Goal: Check status: Check status

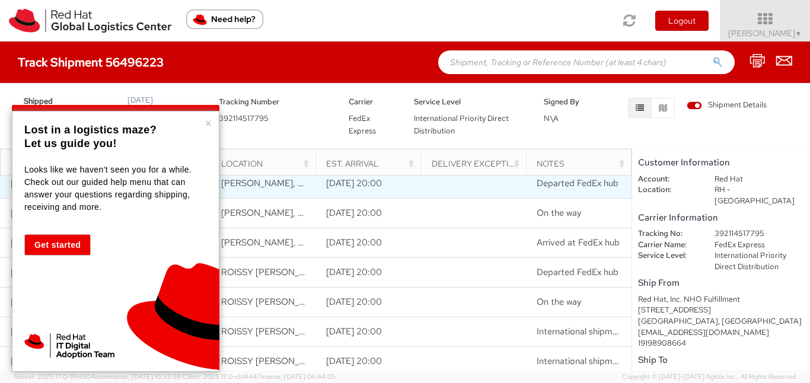
scroll to position [47, 0]
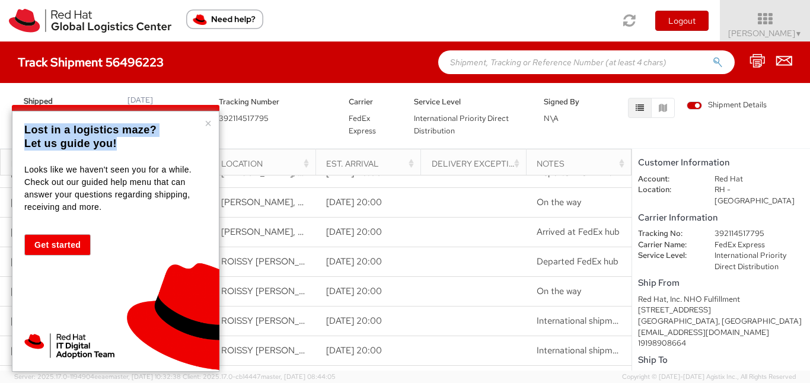
drag, startPoint x: 19, startPoint y: 130, endPoint x: 124, endPoint y: 157, distance: 108.4
click at [123, 156] on div "× Lost in a logistics maze? Let us guide you! Looks like we haven't seen you fo…" at bounding box center [116, 241] width 208 height 261
click at [124, 157] on div "Looks like we haven't seen you for a while. Check out our guided help menu that…" at bounding box center [114, 182] width 180 height 62
drag, startPoint x: 27, startPoint y: 170, endPoint x: 109, endPoint y: 214, distance: 93.2
click at [109, 214] on div "Looks like we haven't seen you for a while. Check out our guided help menu that…" at bounding box center [114, 186] width 180 height 71
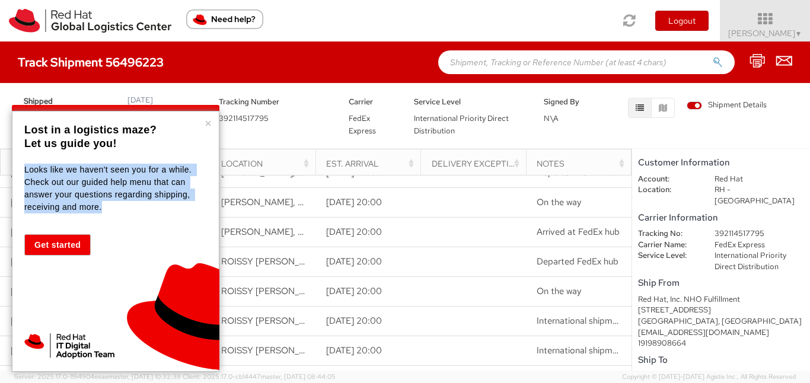
drag, startPoint x: 109, startPoint y: 214, endPoint x: 37, endPoint y: 162, distance: 88.3
click at [39, 163] on div "Looks like we haven't seen you for a while. Check out our guided help menu that…" at bounding box center [114, 186] width 180 height 71
click at [37, 162] on div "Looks like we haven't seen you for a while. Check out our guided help menu that…" at bounding box center [114, 182] width 180 height 62
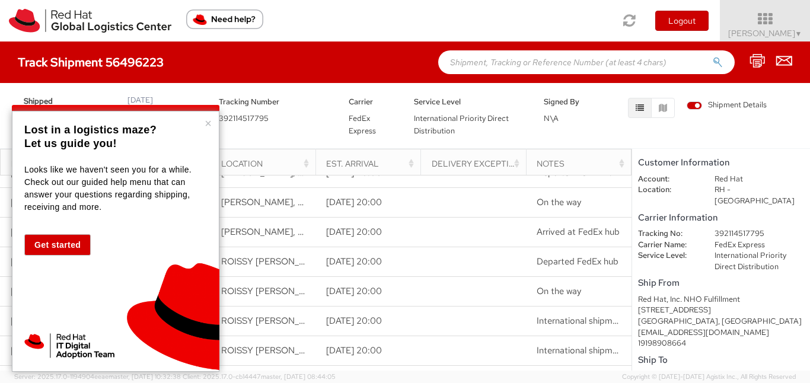
click at [58, 241] on button "Get started" at bounding box center [57, 244] width 66 height 21
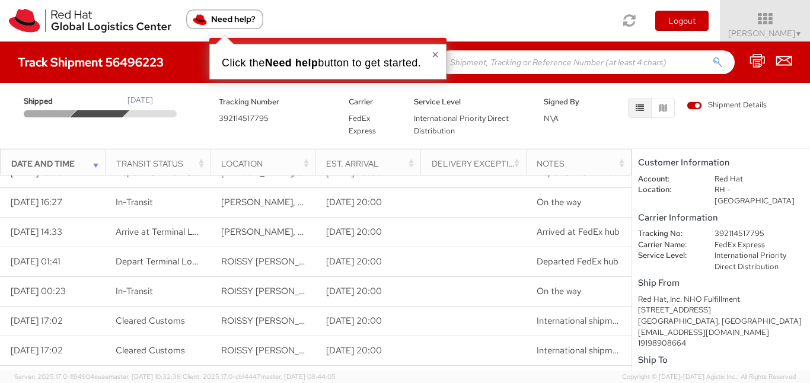
click at [438, 55] on button "×" at bounding box center [435, 55] width 7 height 12
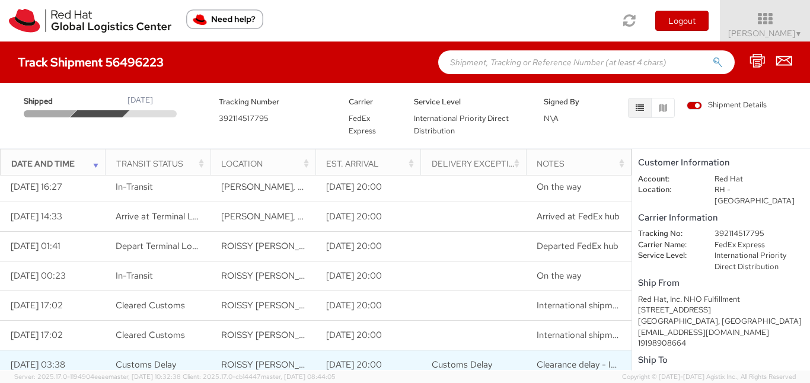
scroll to position [0, 0]
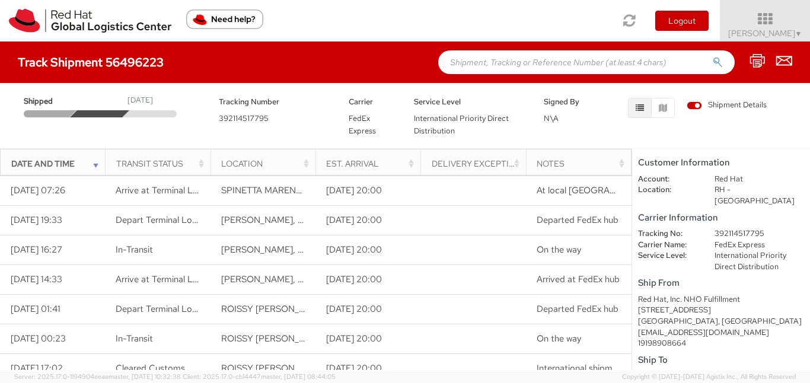
click at [314, 161] on th "Location" at bounding box center [263, 164] width 105 height 28
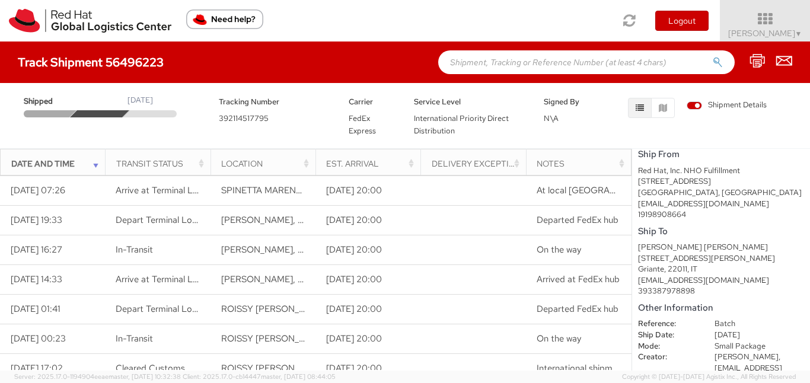
scroll to position [131, 0]
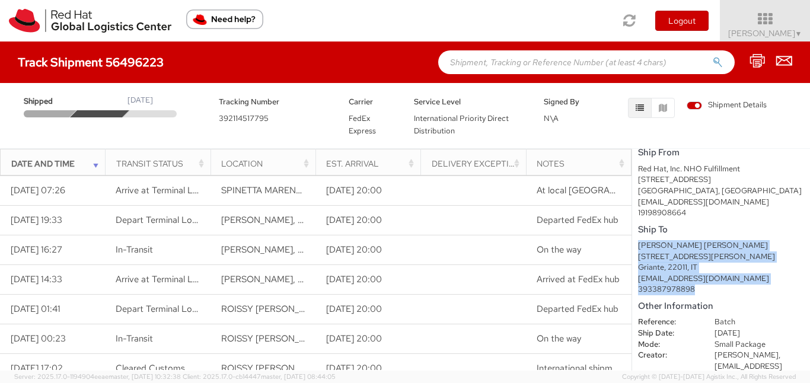
drag, startPoint x: 639, startPoint y: 237, endPoint x: 749, endPoint y: 278, distance: 117.2
click at [749, 278] on div "[PERSON_NAME] [PERSON_NAME] [STREET_ADDRESS][PERSON_NAME] [EMAIL_ADDRESS][DOMAI…" at bounding box center [721, 267] width 166 height 55
click at [748, 284] on div "393387978898" at bounding box center [721, 289] width 166 height 11
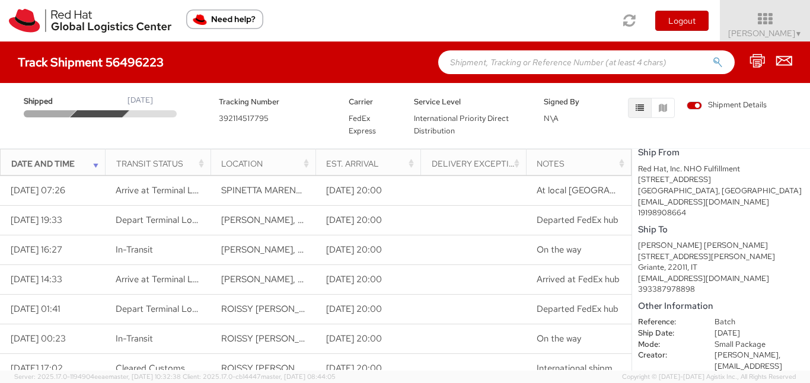
scroll to position [144, 0]
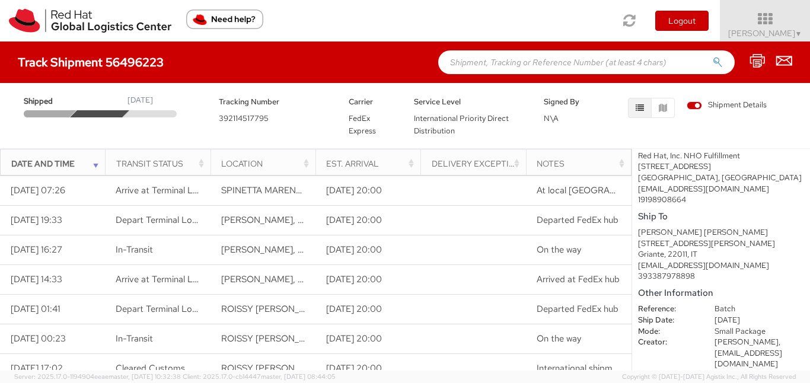
drag, startPoint x: 640, startPoint y: 297, endPoint x: 775, endPoint y: 354, distance: 147.3
click at [775, 354] on dl "Reference: Batch Ship Date: [DATE] Mode: Small Package Creator: [PERSON_NAME], …" at bounding box center [722, 342] width 184 height 77
click at [775, 370] on dd "[DATE] 16:53" at bounding box center [759, 375] width 107 height 11
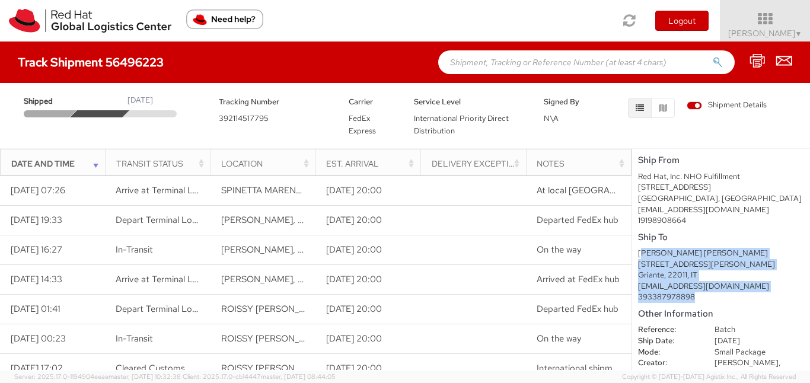
drag, startPoint x: 705, startPoint y: 288, endPoint x: 638, endPoint y: 243, distance: 80.6
click at [641, 248] on div "[PERSON_NAME] [PERSON_NAME] [STREET_ADDRESS][PERSON_NAME] [EMAIL_ADDRESS][DOMAI…" at bounding box center [721, 275] width 166 height 55
click at [638, 248] on div "[PERSON_NAME] [PERSON_NAME]" at bounding box center [721, 253] width 166 height 11
drag, startPoint x: 638, startPoint y: 243, endPoint x: 717, endPoint y: 293, distance: 93.3
click at [717, 293] on shipment-details "Customer Information Account: Red Hat Location: RH - [GEOGRAPHIC_DATA] Carrier …" at bounding box center [721, 260] width 178 height 222
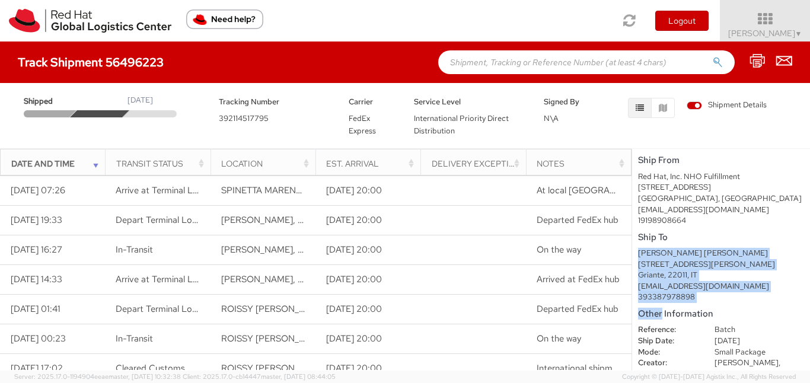
click at [714, 292] on div "393387978898" at bounding box center [721, 297] width 166 height 11
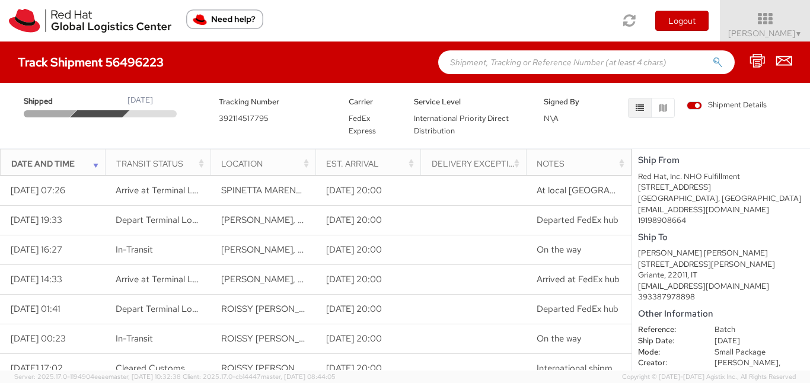
click at [714, 292] on div "393387978898" at bounding box center [721, 297] width 166 height 11
click at [721, 292] on div "393387978898" at bounding box center [721, 297] width 166 height 11
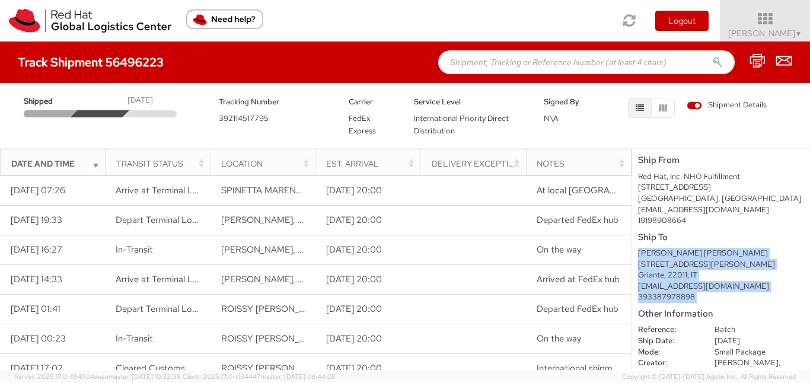
drag, startPoint x: 721, startPoint y: 286, endPoint x: 650, endPoint y: 240, distance: 85.1
click at [650, 248] on div "[PERSON_NAME] [PERSON_NAME] [STREET_ADDRESS][PERSON_NAME] [EMAIL_ADDRESS][DOMAI…" at bounding box center [721, 275] width 166 height 55
click at [643, 248] on div "[PERSON_NAME] [PERSON_NAME]" at bounding box center [721, 253] width 166 height 11
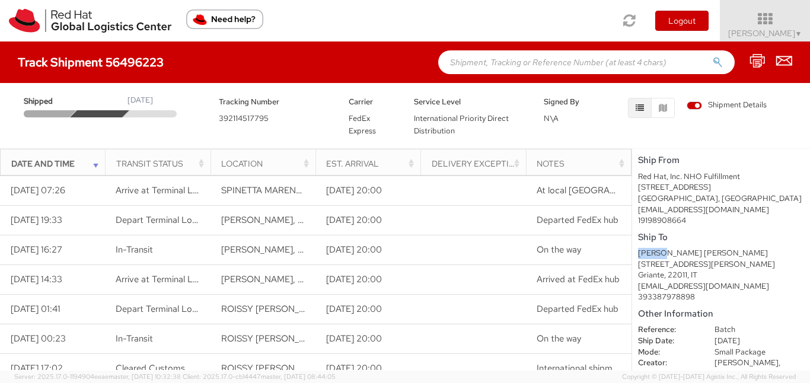
click at [643, 248] on div "[PERSON_NAME] [PERSON_NAME]" at bounding box center [721, 253] width 166 height 11
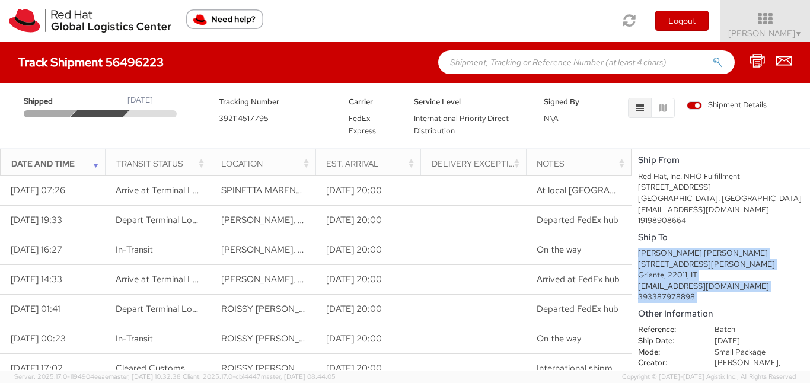
drag, startPoint x: 643, startPoint y: 244, endPoint x: 733, endPoint y: 293, distance: 102.5
click at [733, 291] on div "[PERSON_NAME] [PERSON_NAME] [STREET_ADDRESS][PERSON_NAME] [EMAIL_ADDRESS][DOMAI…" at bounding box center [721, 275] width 166 height 55
click at [733, 293] on shipment-details "Customer Information Account: Red Hat Location: RH - [GEOGRAPHIC_DATA] Carrier …" at bounding box center [721, 260] width 178 height 222
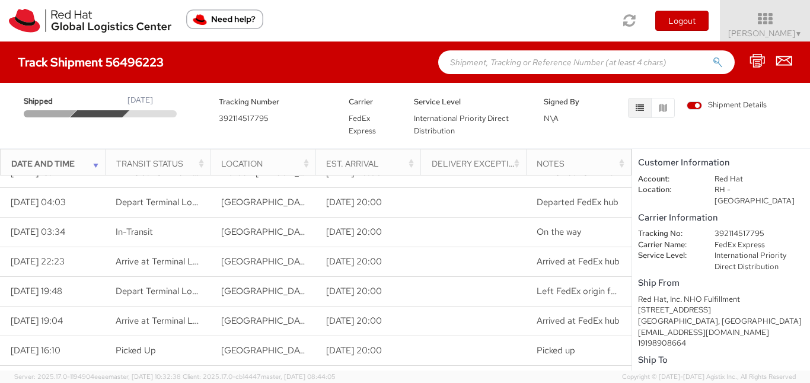
scroll to position [0, 0]
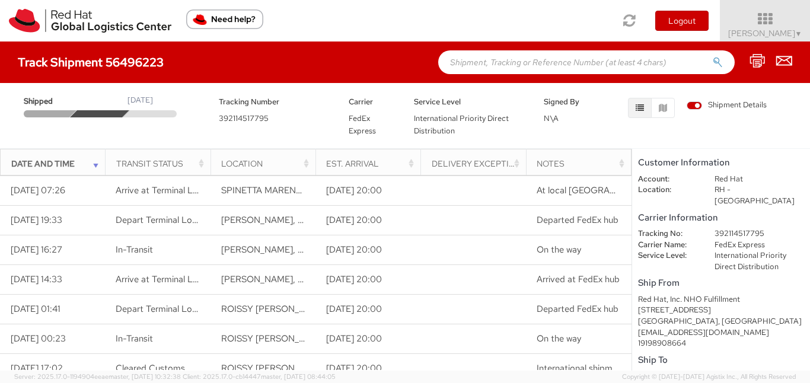
click at [644, 106] on button "button" at bounding box center [640, 108] width 24 height 20
click at [663, 106] on icon "button" at bounding box center [663, 108] width 8 height 8
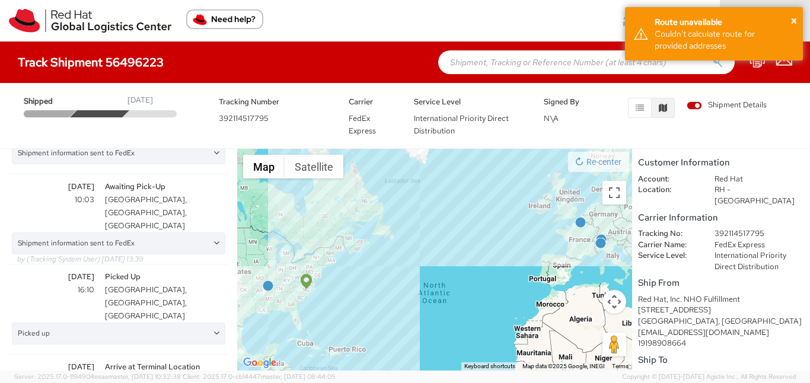
scroll to position [77, 0]
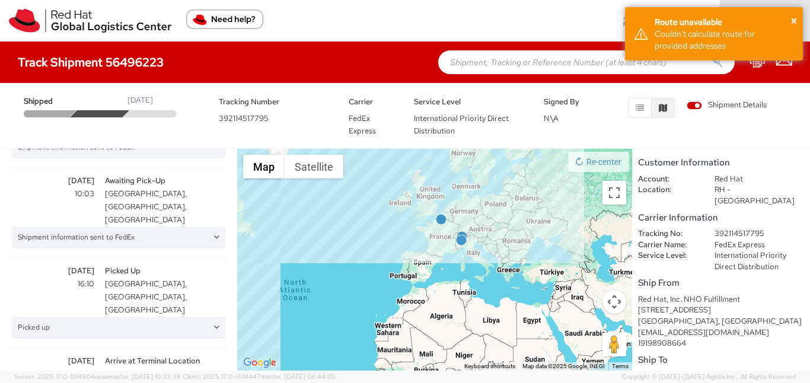
drag, startPoint x: 611, startPoint y: 266, endPoint x: 471, endPoint y: 263, distance: 140.1
click at [471, 263] on div at bounding box center [434, 260] width 395 height 222
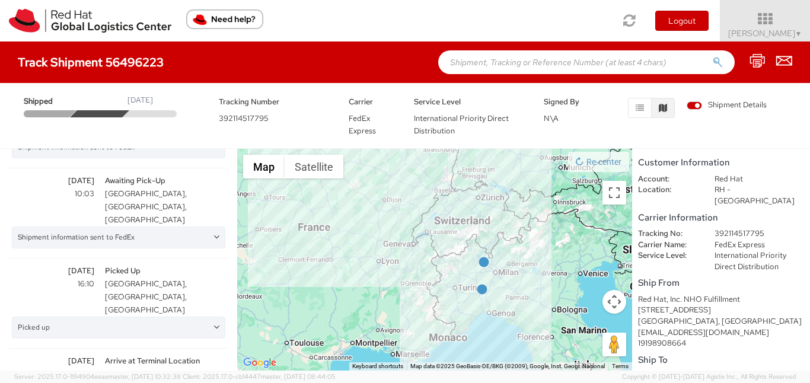
drag, startPoint x: 422, startPoint y: 237, endPoint x: 343, endPoint y: 202, distance: 86.9
click at [344, 202] on div at bounding box center [434, 260] width 395 height 222
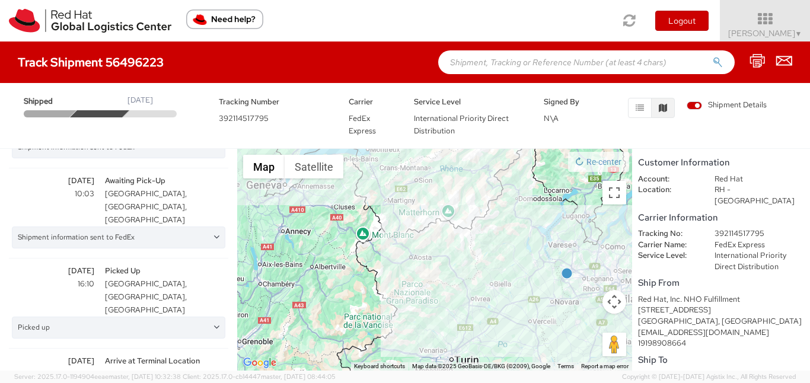
drag, startPoint x: 425, startPoint y: 287, endPoint x: 501, endPoint y: 337, distance: 91.7
click at [501, 337] on div at bounding box center [434, 260] width 395 height 222
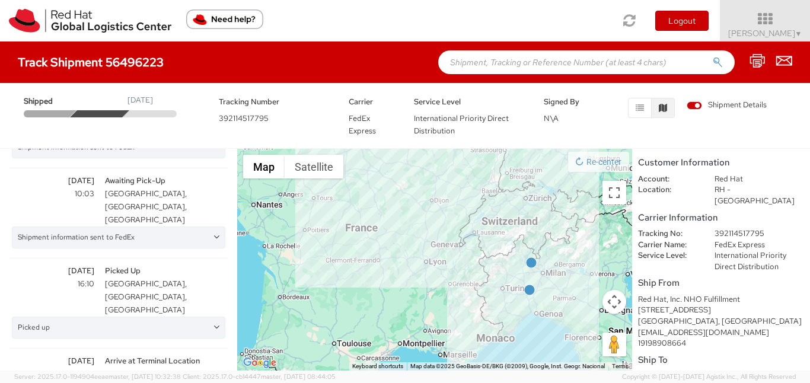
drag, startPoint x: 403, startPoint y: 332, endPoint x: 352, endPoint y: 199, distance: 142.0
click at [352, 199] on div at bounding box center [434, 260] width 395 height 222
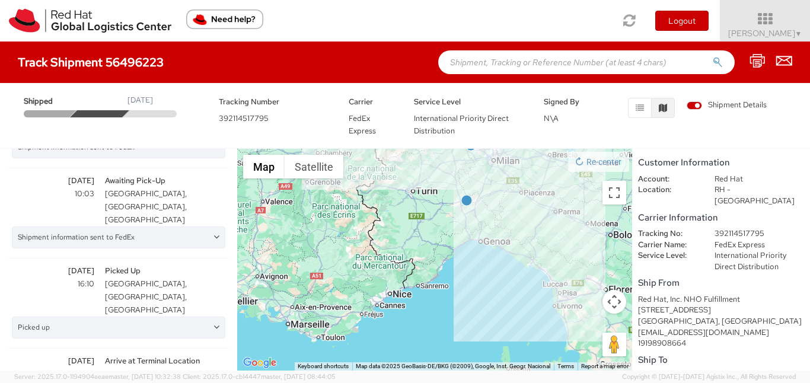
click at [466, 202] on img at bounding box center [467, 200] width 11 height 11
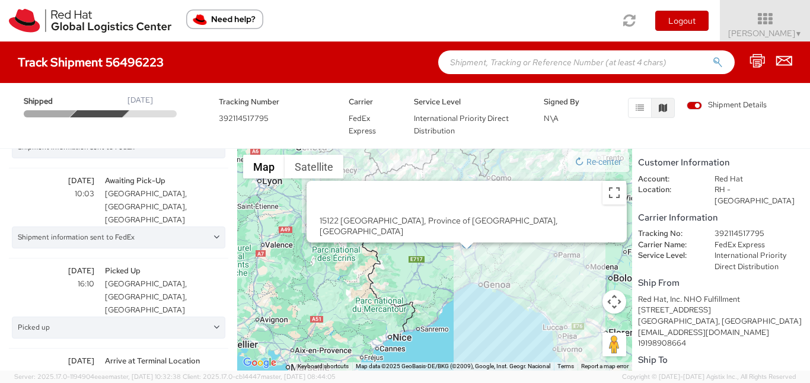
click at [599, 199] on button "Close" at bounding box center [613, 195] width 28 height 28
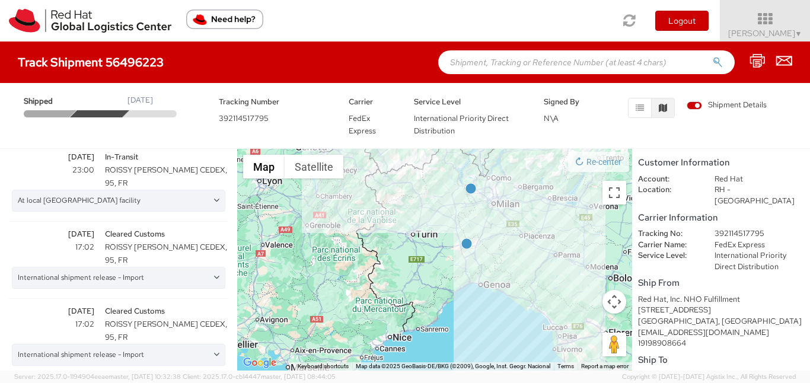
scroll to position [1191, 0]
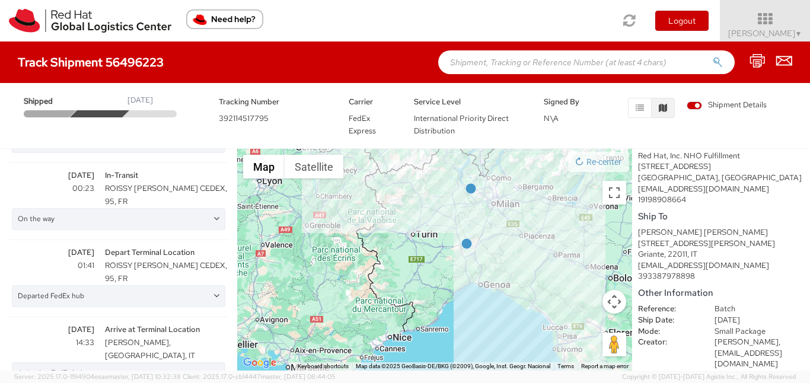
scroll to position [0, 0]
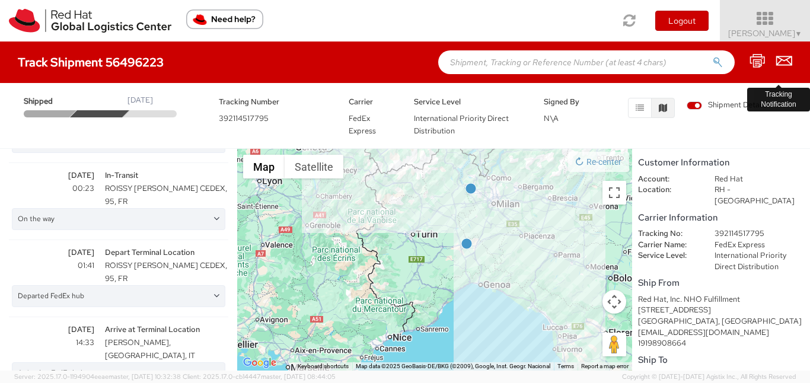
click at [787, 31] on span "[PERSON_NAME] ▼" at bounding box center [766, 33] width 74 height 11
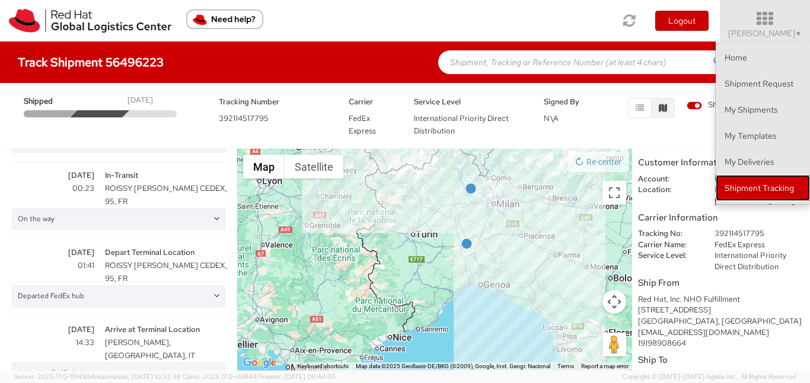
click at [738, 185] on link "Shipment Tracking" at bounding box center [763, 188] width 94 height 26
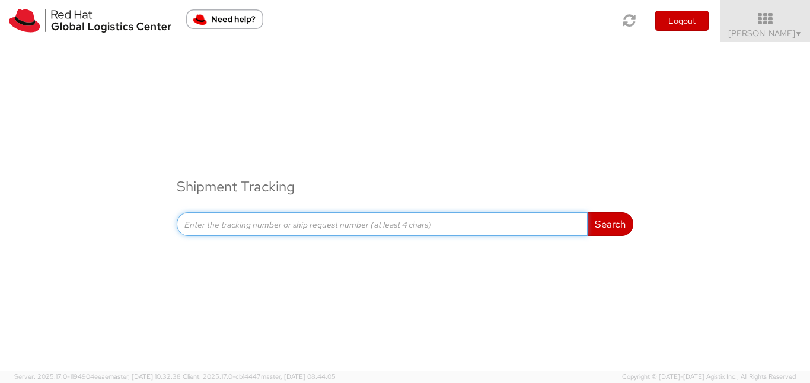
click at [414, 224] on input at bounding box center [382, 224] width 411 height 24
paste input "[URL][DOMAIN_NAME]"
type input "[URL][DOMAIN_NAME]"
paste input "392114517795"
type input "392114517795"
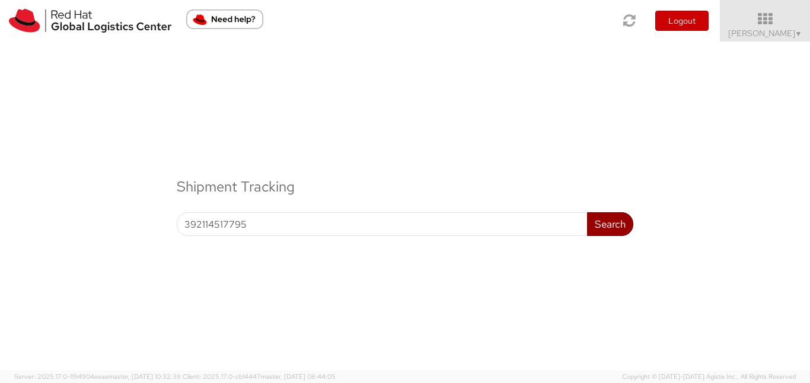
click at [616, 218] on button "Search" at bounding box center [610, 224] width 46 height 24
